Goal: Communication & Community: Share content

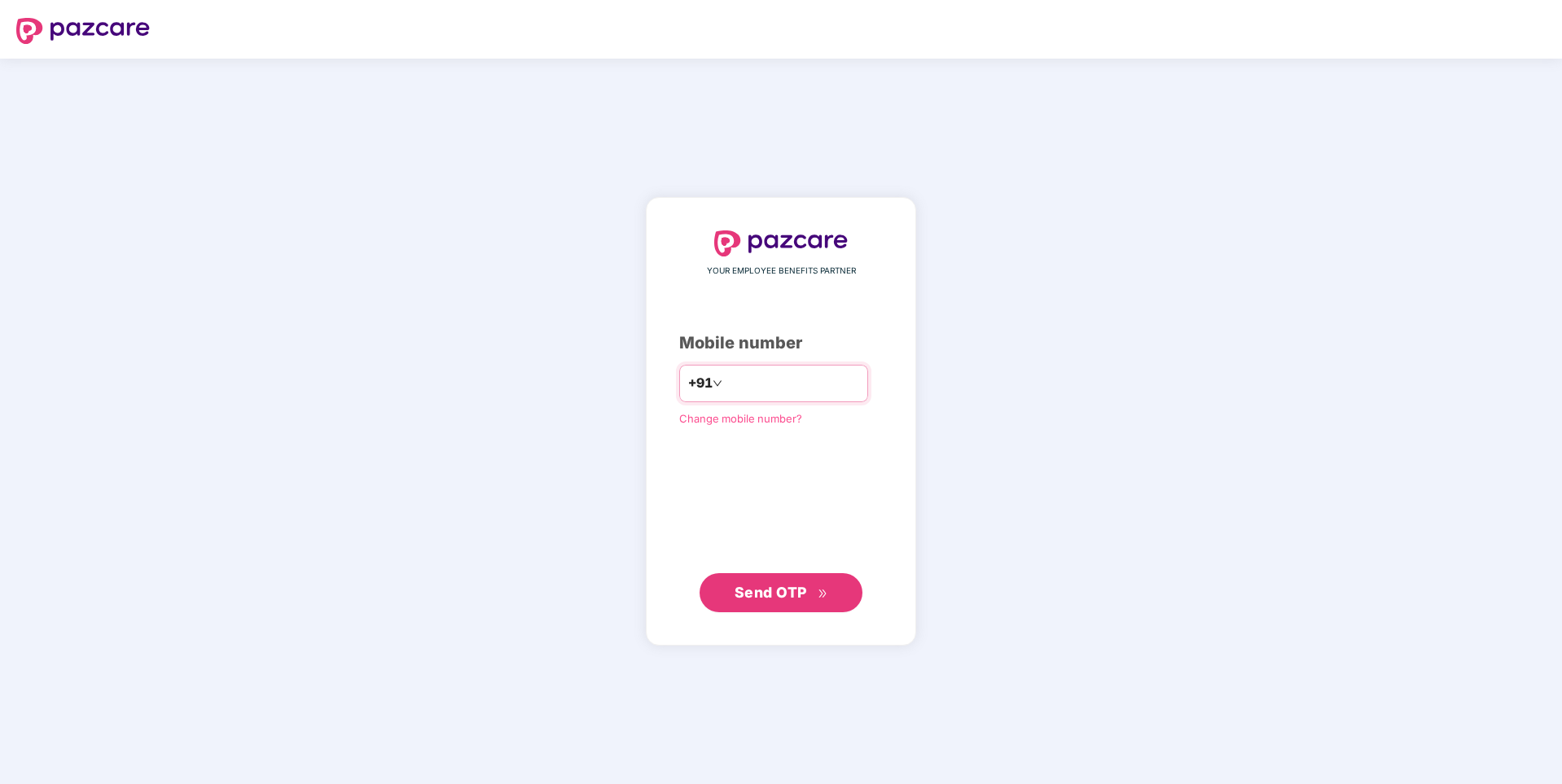
click at [759, 381] on input "number" at bounding box center [793, 383] width 134 height 26
type input "**********"
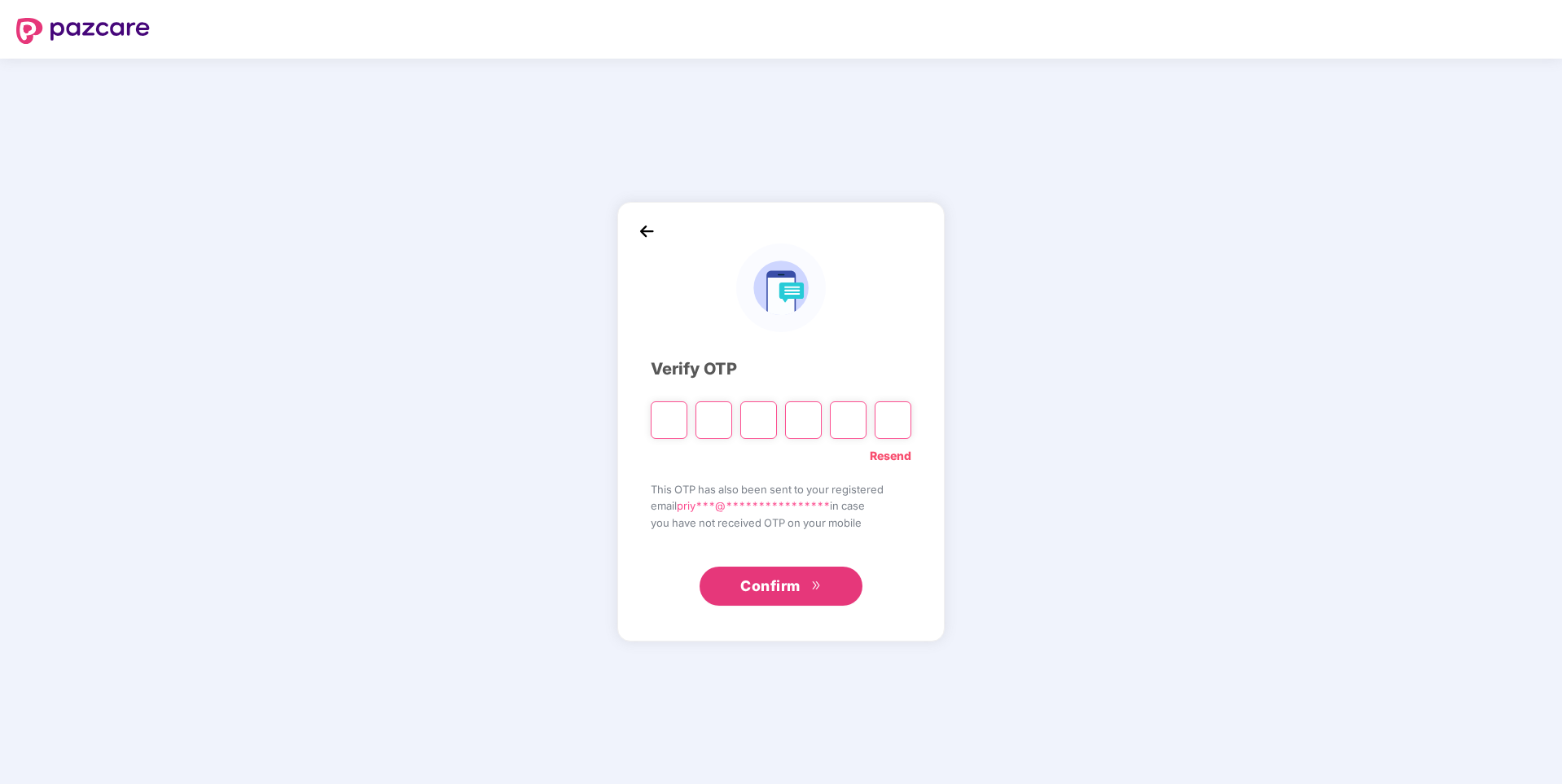
type input "*"
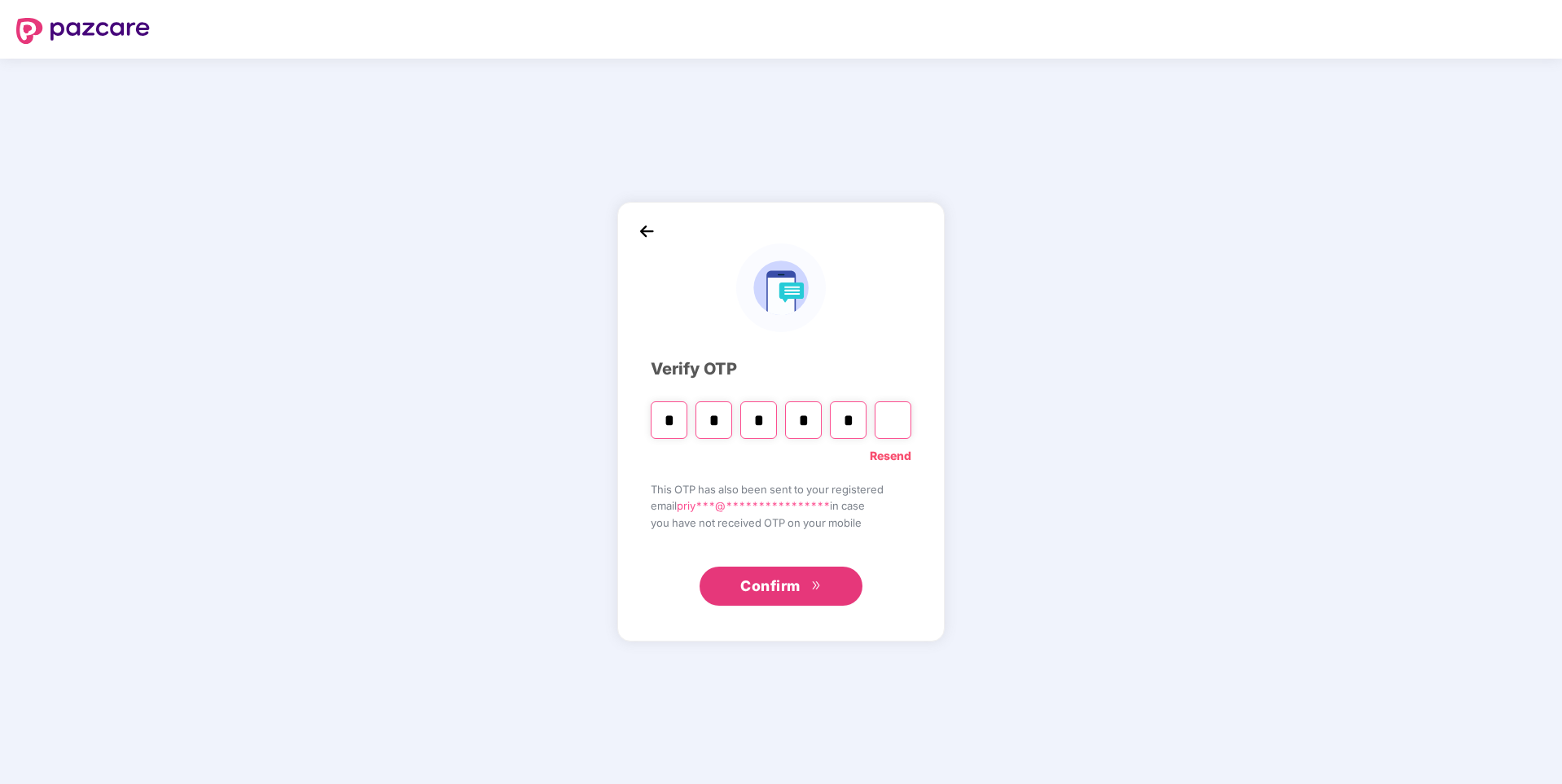
type input "*"
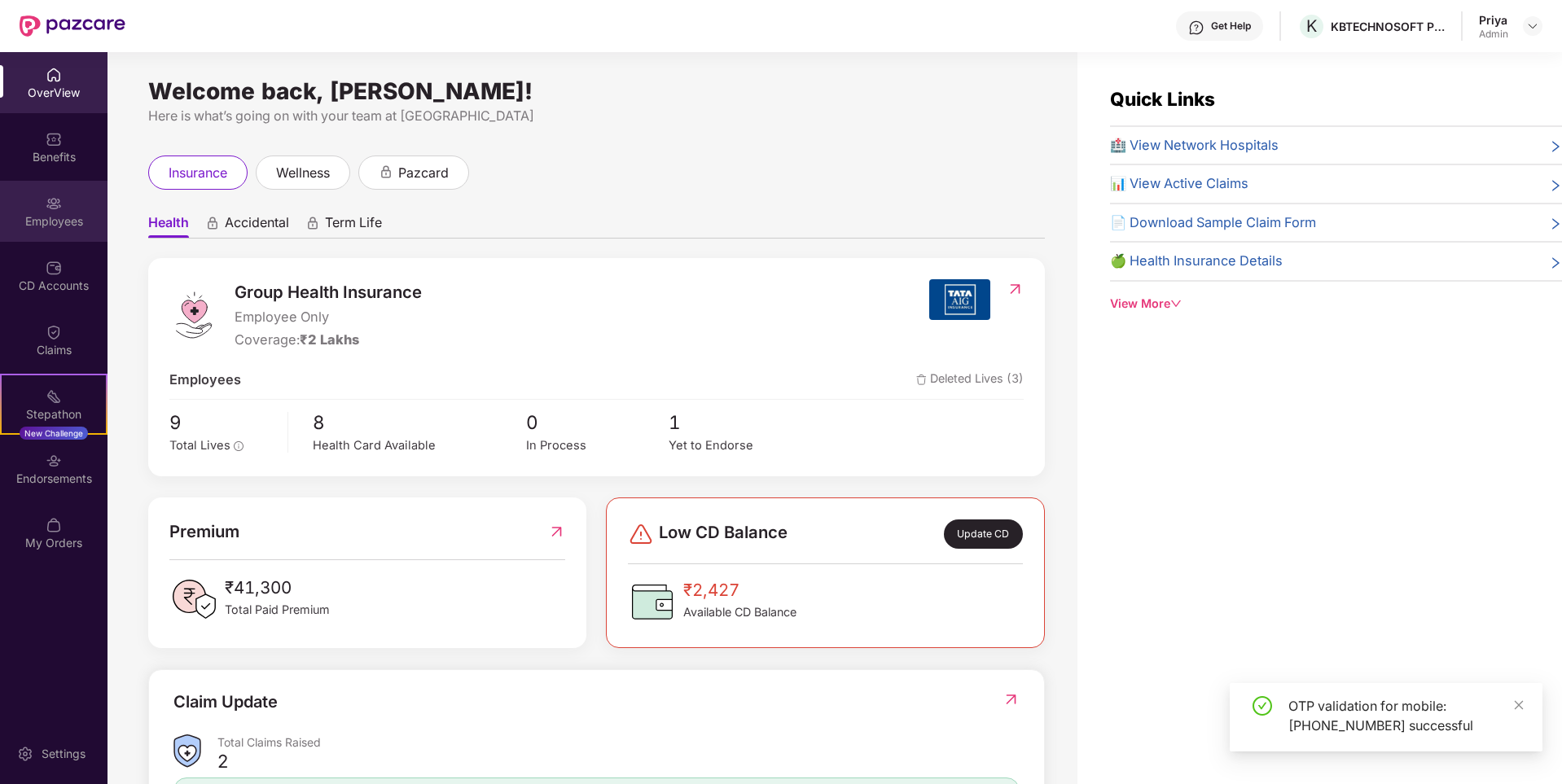
click at [64, 214] on div "Employees" at bounding box center [54, 221] width 108 height 16
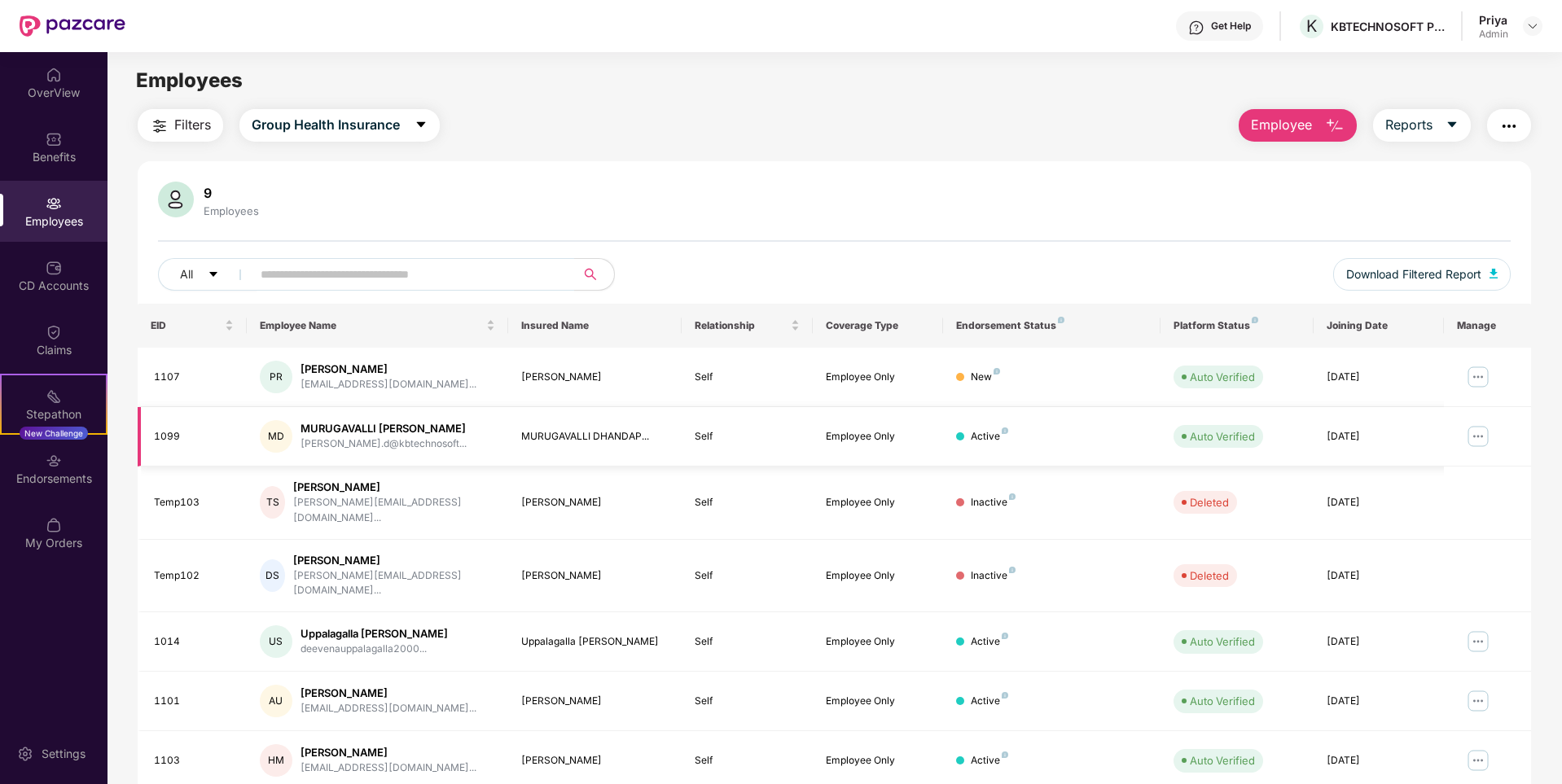
click at [1475, 437] on img at bounding box center [1478, 435] width 26 height 26
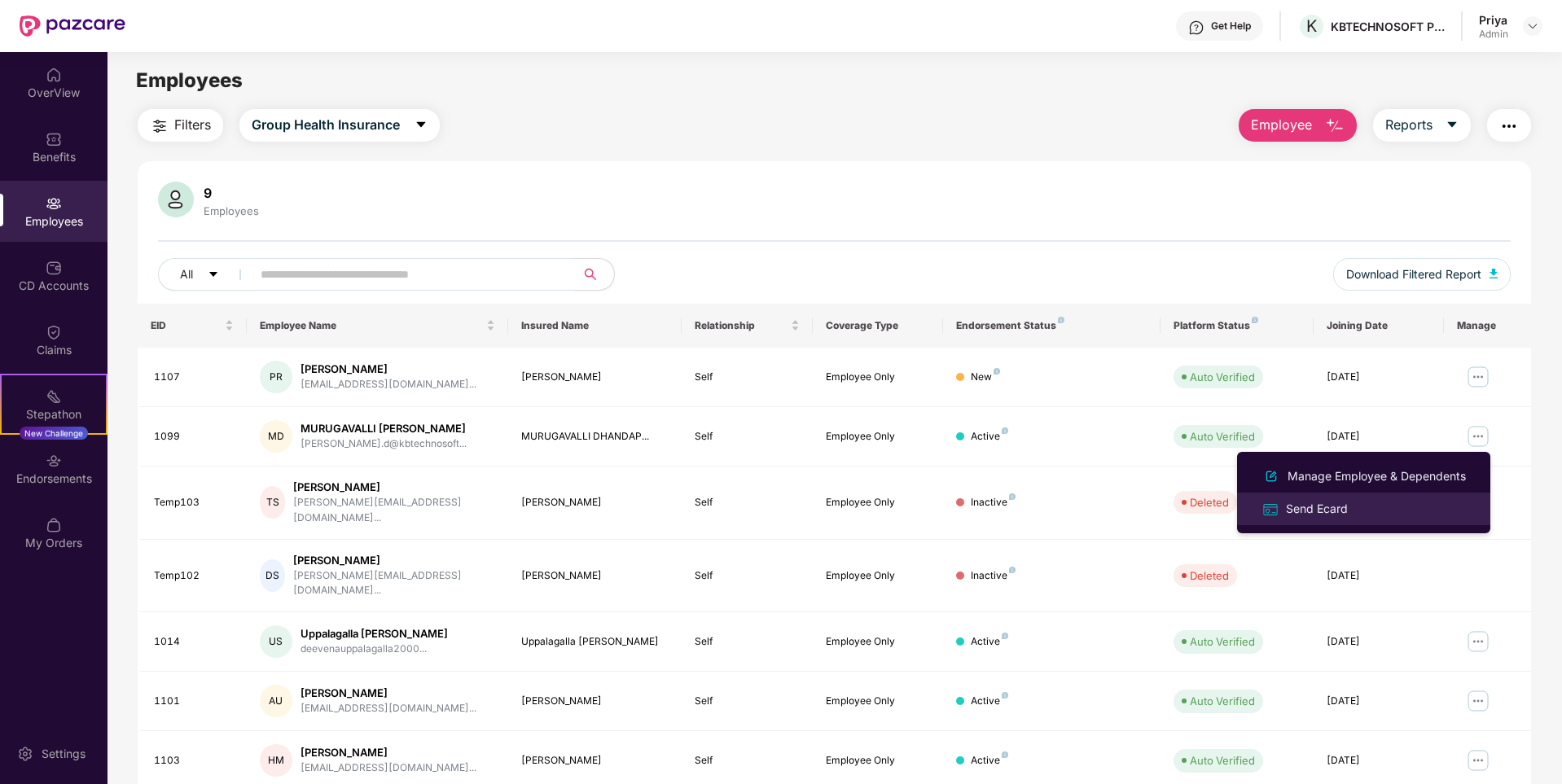
click at [1346, 510] on div "Send Ecard" at bounding box center [1317, 508] width 69 height 18
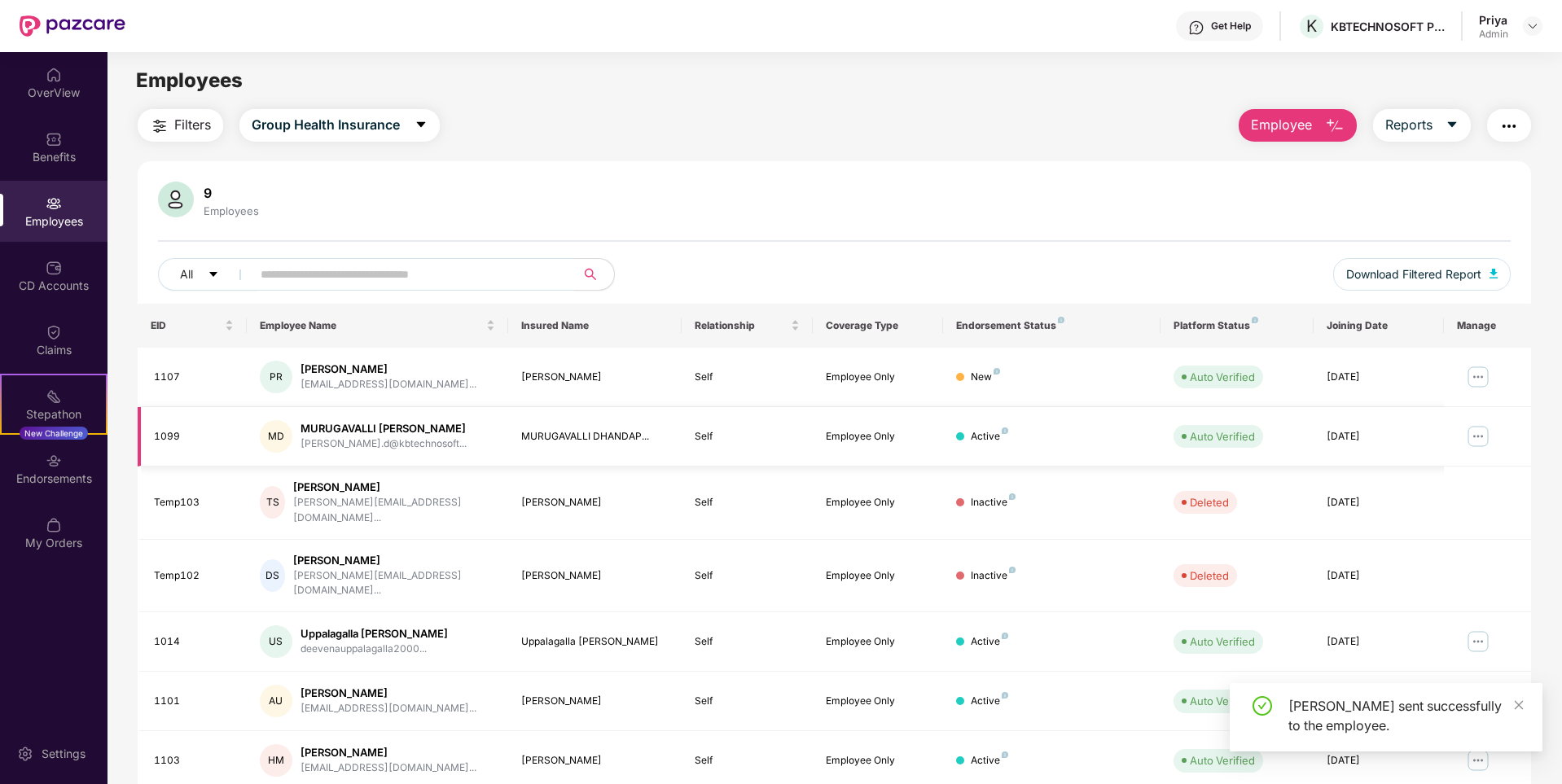
click at [1478, 432] on img at bounding box center [1478, 435] width 26 height 26
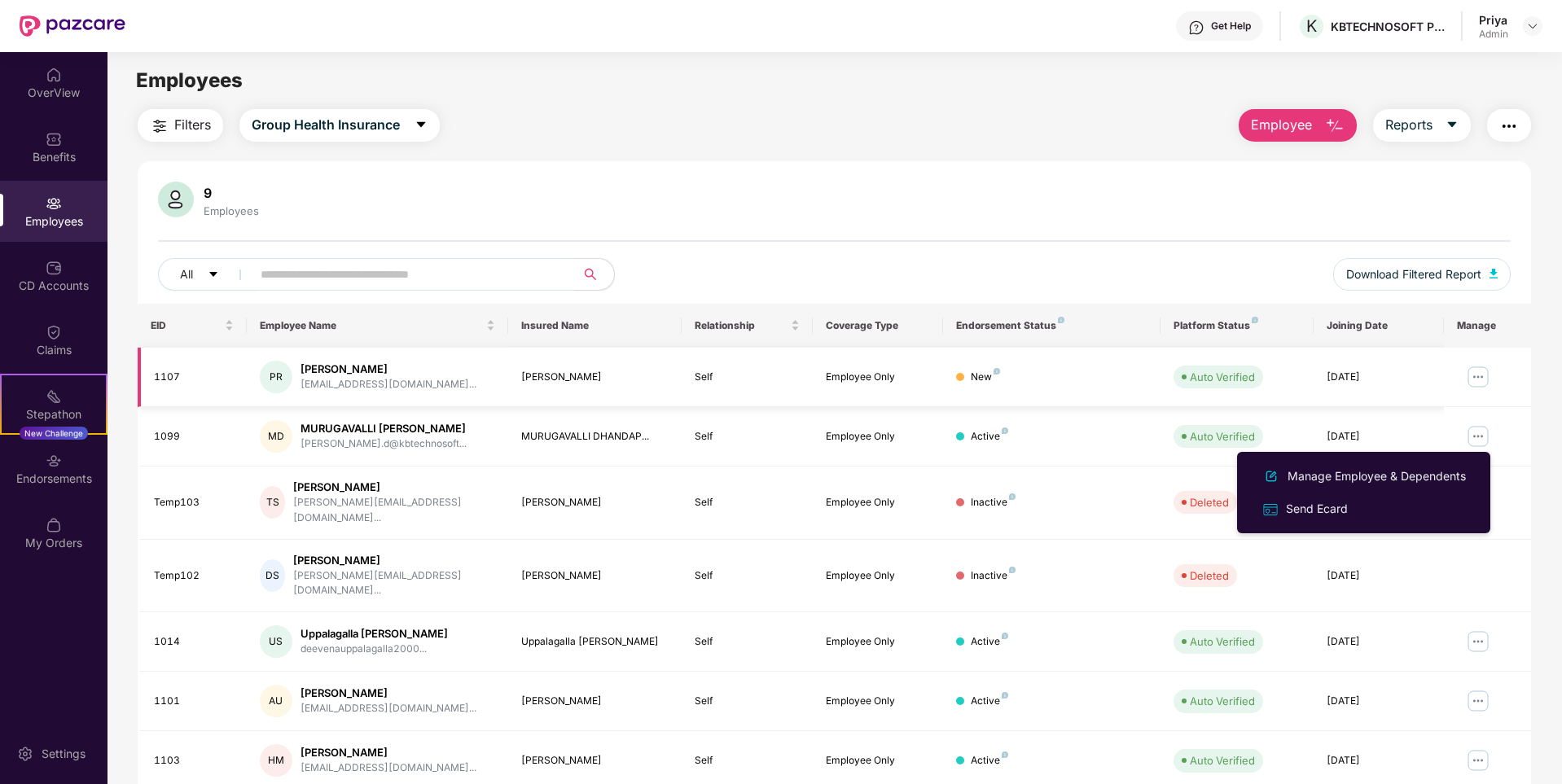
click at [1457, 374] on td at bounding box center [1488, 377] width 87 height 59
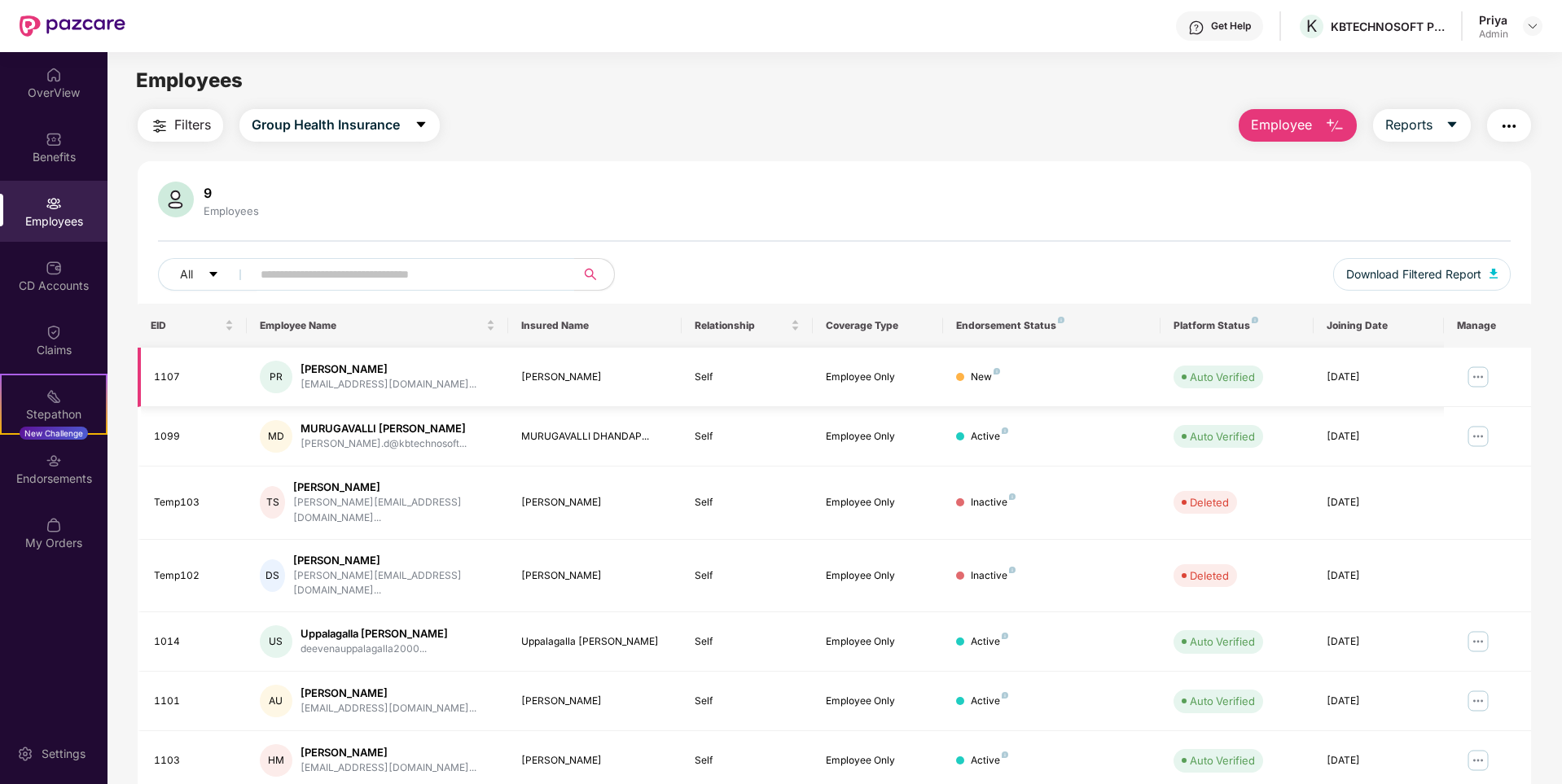
click at [1477, 378] on img at bounding box center [1478, 376] width 26 height 26
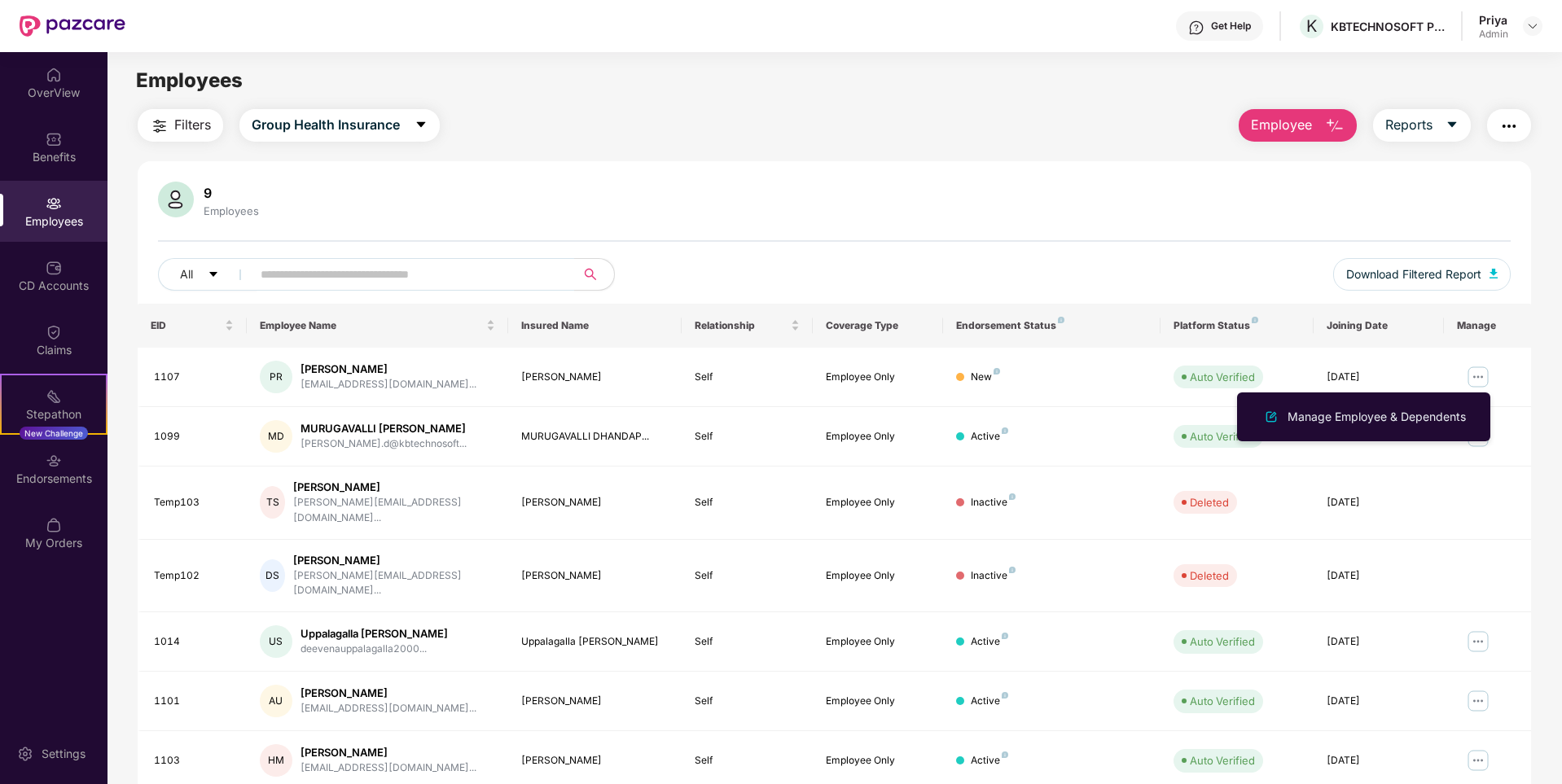
click at [1042, 249] on div "9 Employees All Download Filtered Report" at bounding box center [835, 242] width 1393 height 122
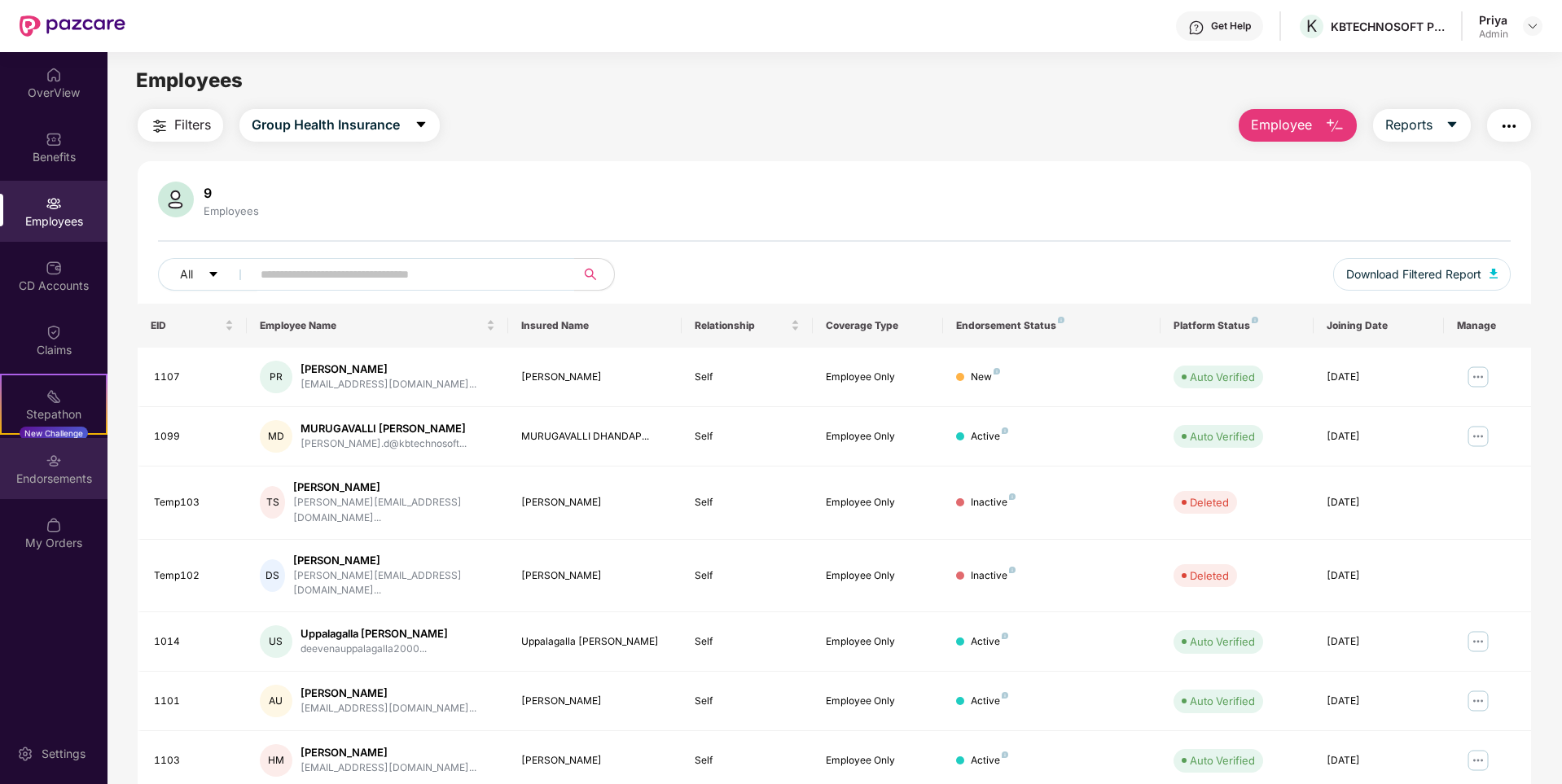
click at [59, 473] on div "Endorsements" at bounding box center [54, 478] width 108 height 16
